Goal: Task Accomplishment & Management: Complete application form

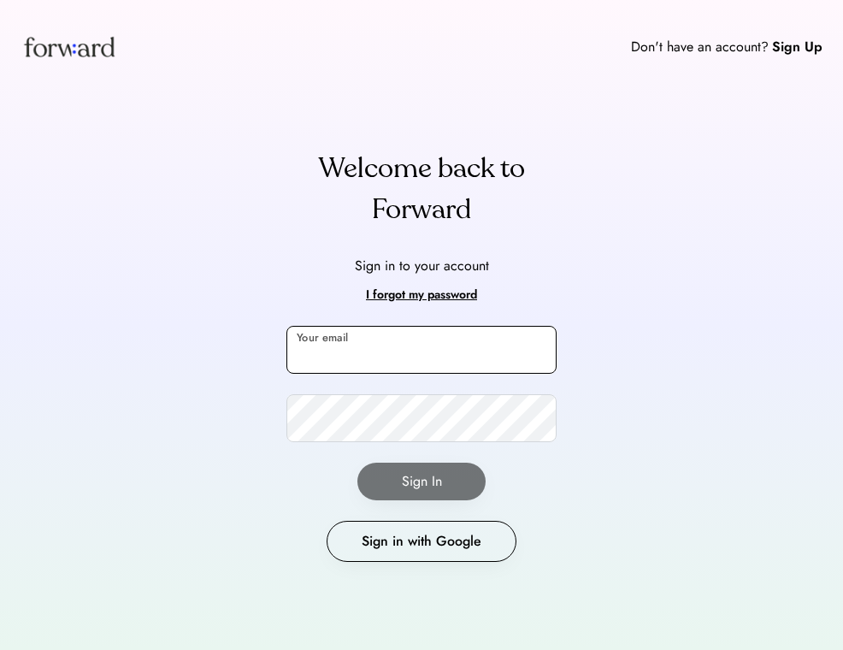
click at [347, 360] on input "email" at bounding box center [421, 350] width 270 height 48
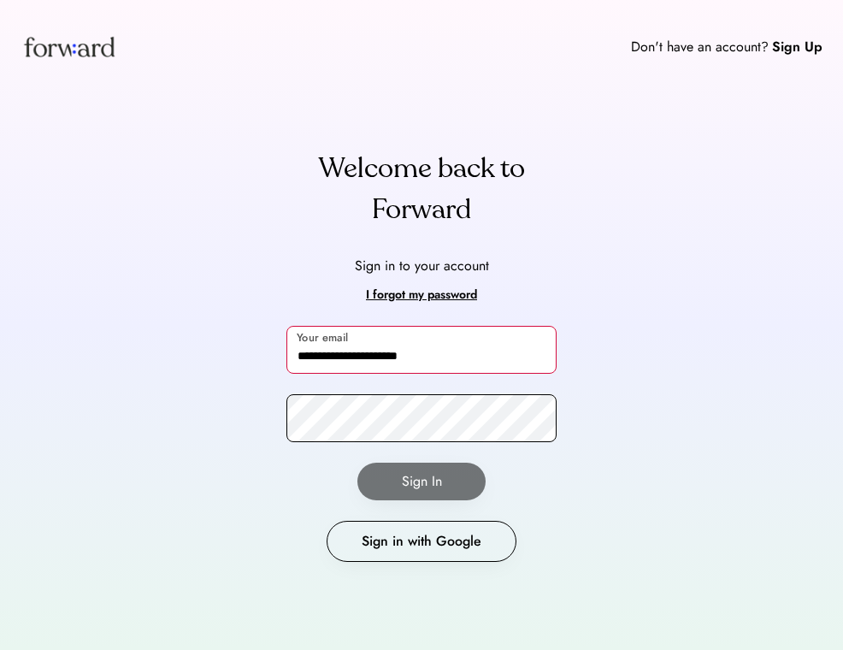
type input "**********"
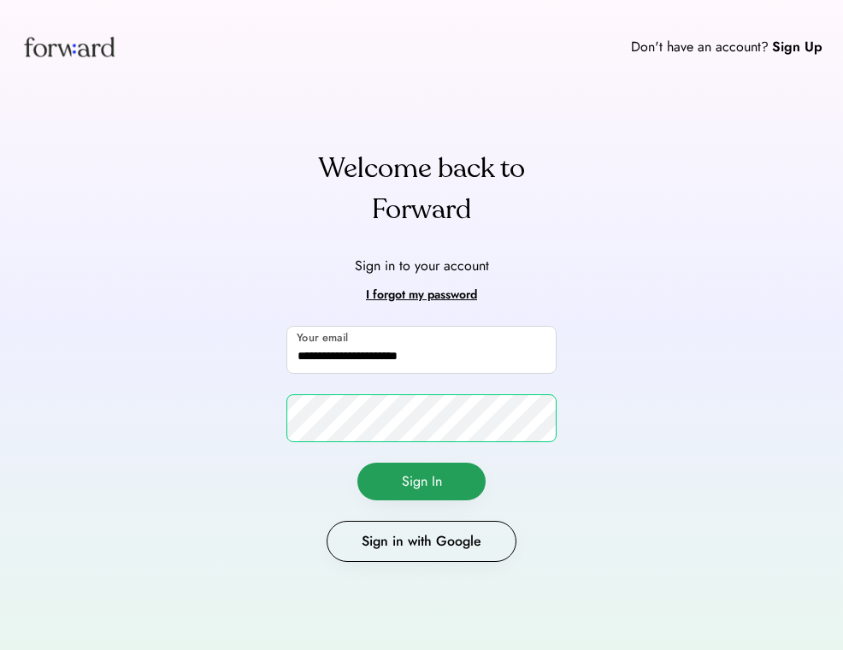
click at [419, 478] on button "Sign In" at bounding box center [421, 481] width 128 height 38
click at [447, 474] on button "Sign In" at bounding box center [421, 481] width 128 height 38
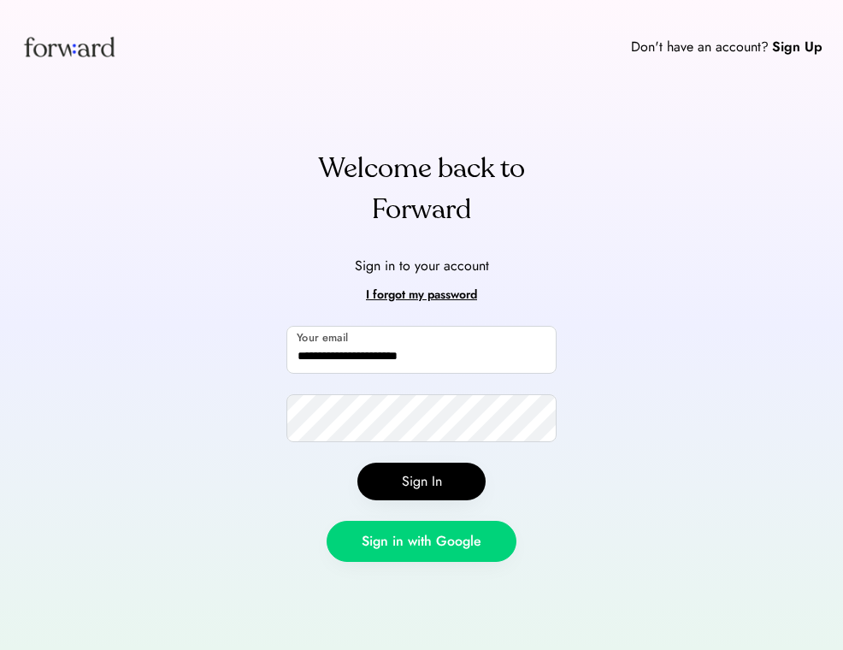
click at [432, 554] on button "Sign in with Google" at bounding box center [422, 541] width 190 height 41
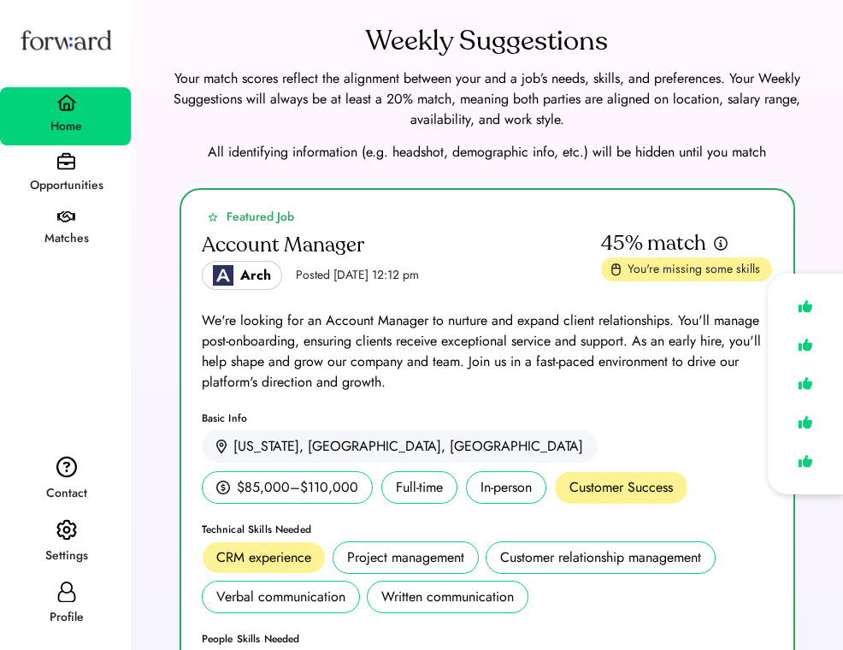
click at [81, 171] on div "Opportunities" at bounding box center [66, 185] width 129 height 31
click at [95, 172] on div "Opportunities" at bounding box center [66, 185] width 129 height 31
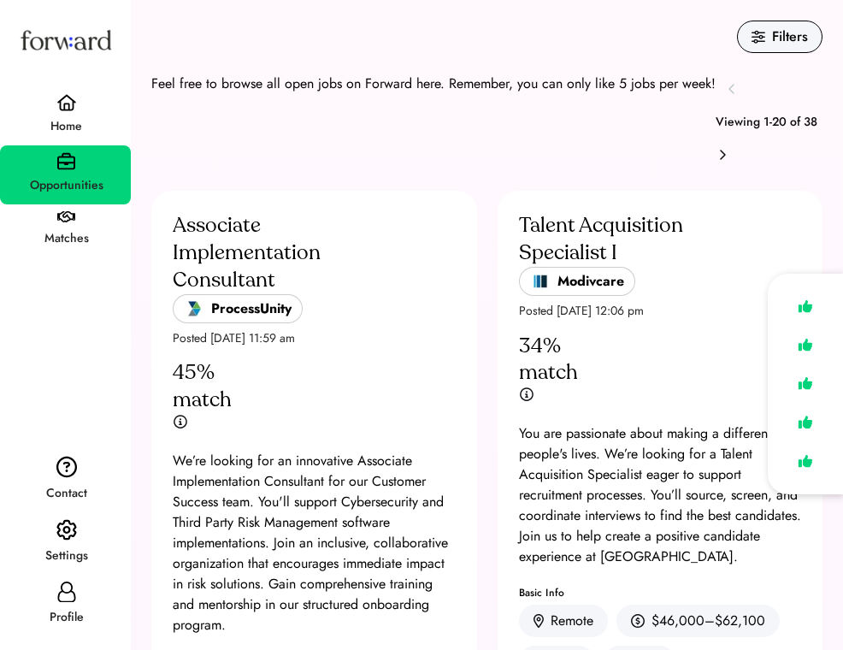
click at [63, 240] on div "Matches" at bounding box center [66, 238] width 129 height 21
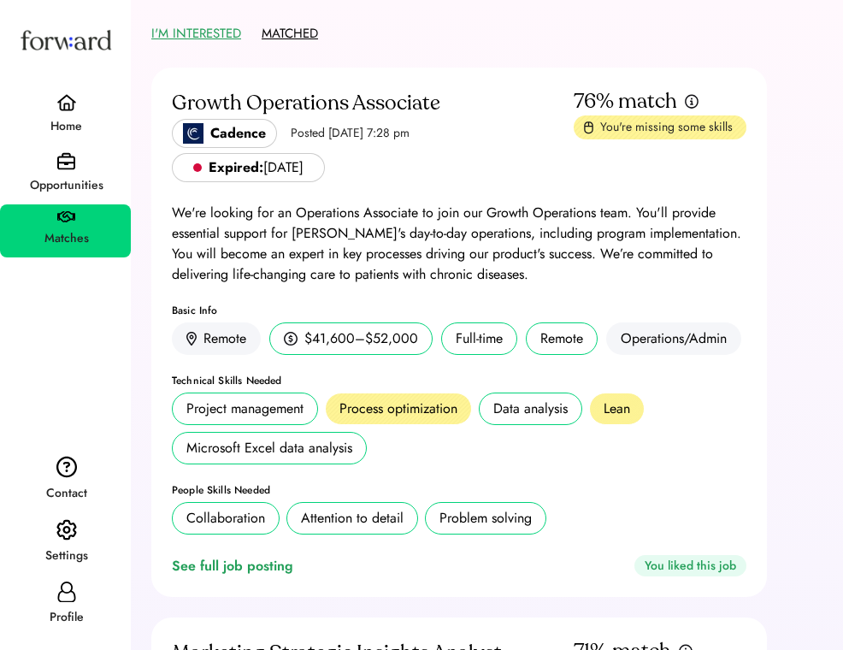
click at [303, 32] on button "MATCHED" at bounding box center [290, 34] width 56 height 26
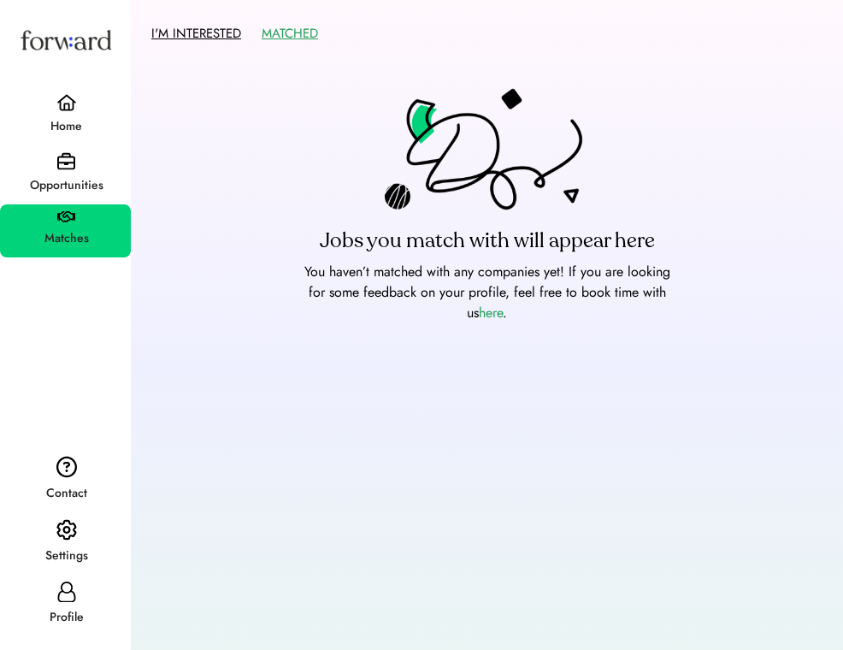
click at [209, 33] on button "I'M INTERESTED" at bounding box center [196, 34] width 90 height 26
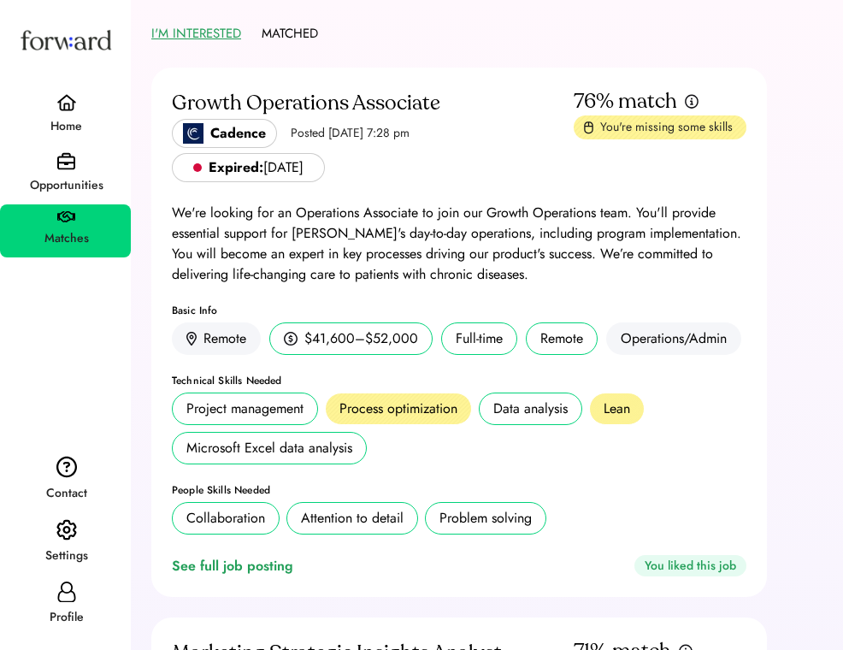
click at [73, 116] on div "Home" at bounding box center [66, 126] width 129 height 21
